Goal: Information Seeking & Learning: Learn about a topic

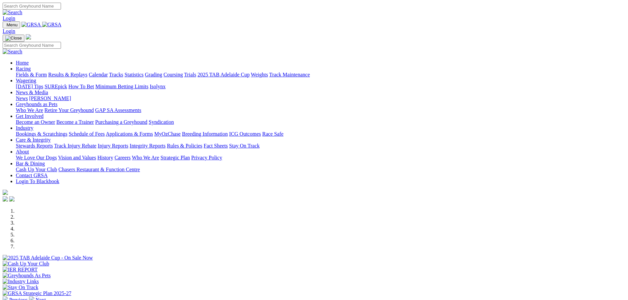
scroll to position [99, 0]
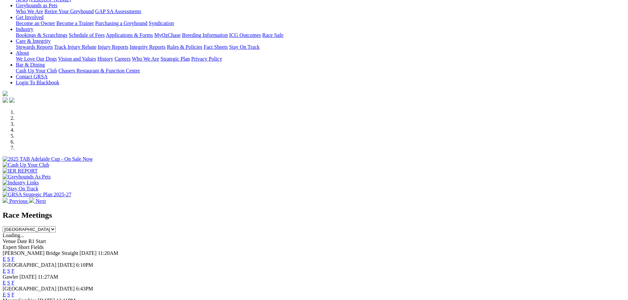
click at [6, 256] on link "E" at bounding box center [4, 259] width 3 height 6
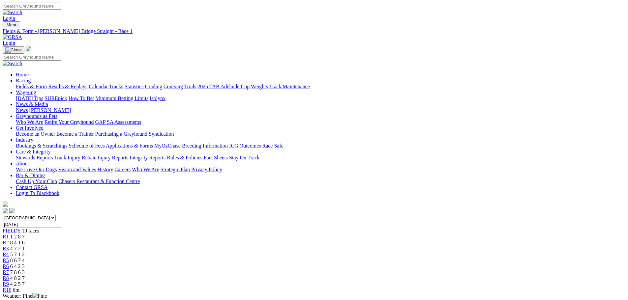
click at [12, 287] on span "R10" at bounding box center [7, 290] width 9 height 6
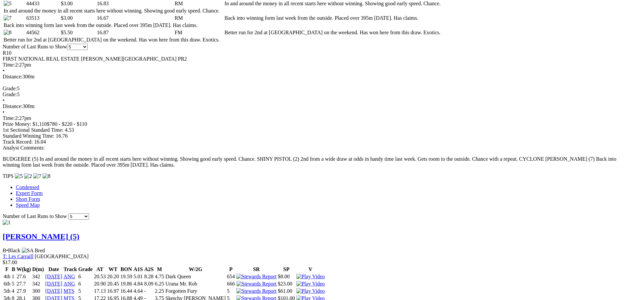
scroll to position [198, 0]
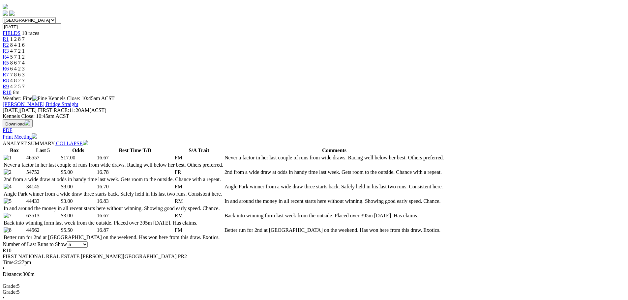
select select "20"
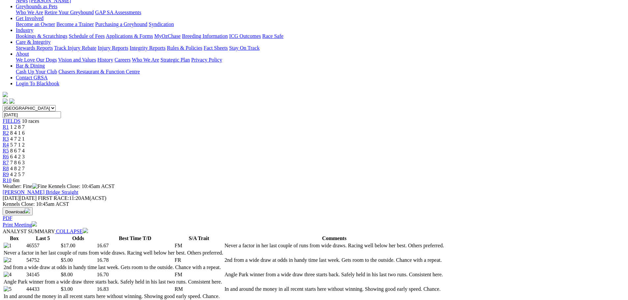
scroll to position [33, 0]
